Goal: Task Accomplishment & Management: Use online tool/utility

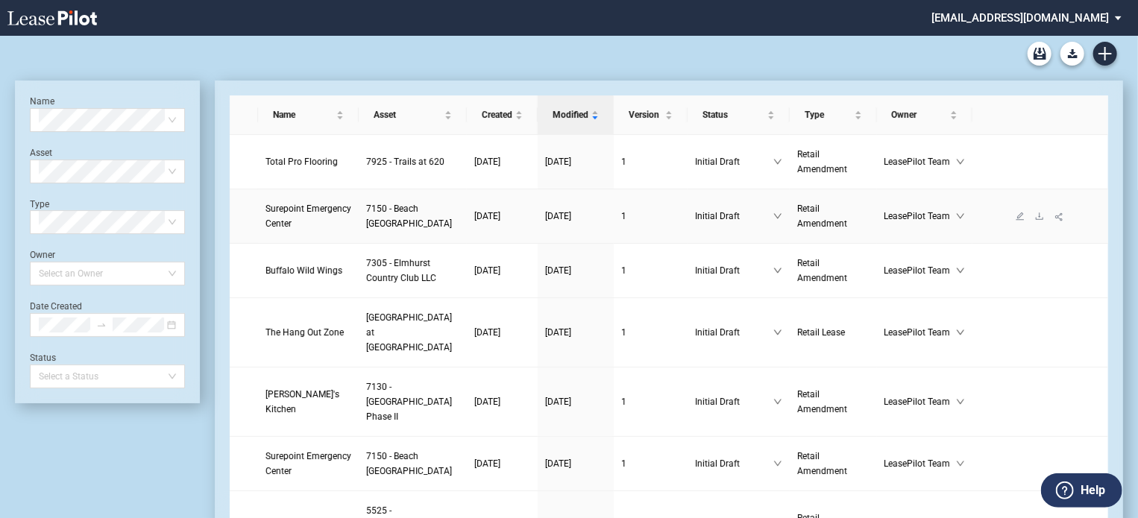
click at [281, 223] on span "Surepoint Emergency Center" at bounding box center [309, 216] width 86 height 25
